Goal: Information Seeking & Learning: Learn about a topic

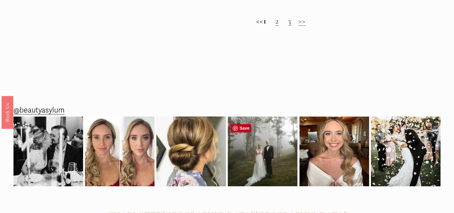
scroll to position [510, 0]
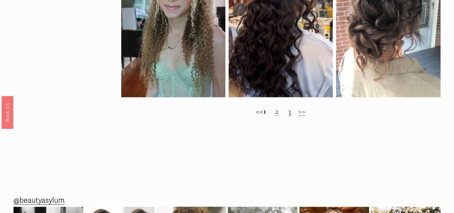
click at [279, 116] on link "2" at bounding box center [277, 111] width 4 height 10
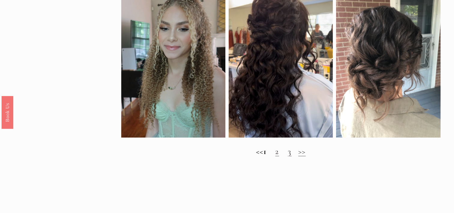
scroll to position [420, 0]
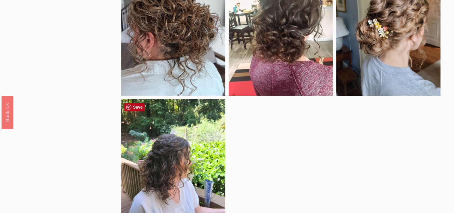
scroll to position [270, 0]
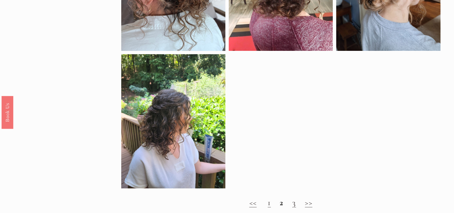
click at [297, 205] on h2 "<< 1 2 3 >>" at bounding box center [280, 202] width 319 height 10
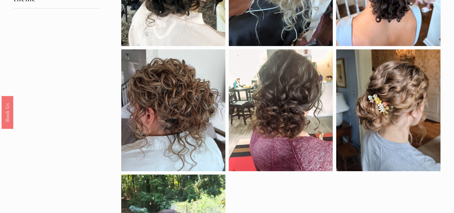
scroll to position [30, 0]
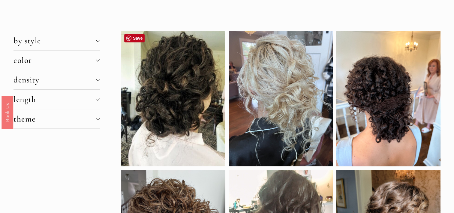
click at [192, 110] on div at bounding box center [173, 98] width 104 height 135
click at [182, 105] on div at bounding box center [173, 98] width 104 height 135
click at [177, 104] on div at bounding box center [173, 98] width 104 height 135
click at [135, 37] on link "Save" at bounding box center [134, 38] width 20 height 8
click at [283, 112] on div at bounding box center [281, 98] width 104 height 135
